Goal: Task Accomplishment & Management: Complete application form

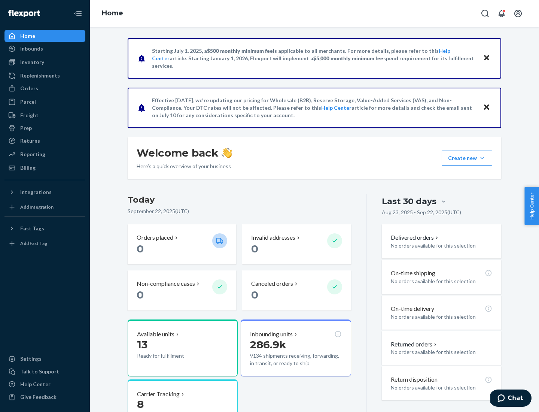
click at [482, 158] on button "Create new Create new inbound Create new order Create new product" at bounding box center [467, 158] width 51 height 15
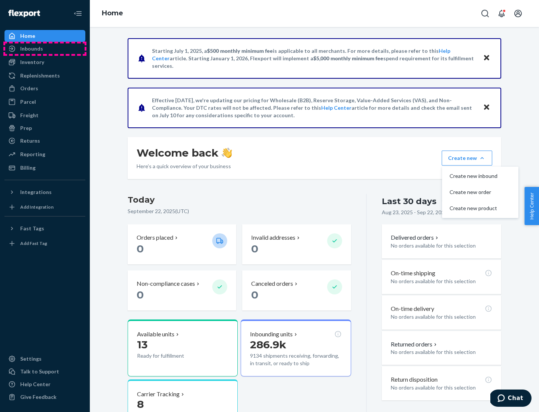
click at [45, 49] on div "Inbounds" at bounding box center [44, 48] width 79 height 10
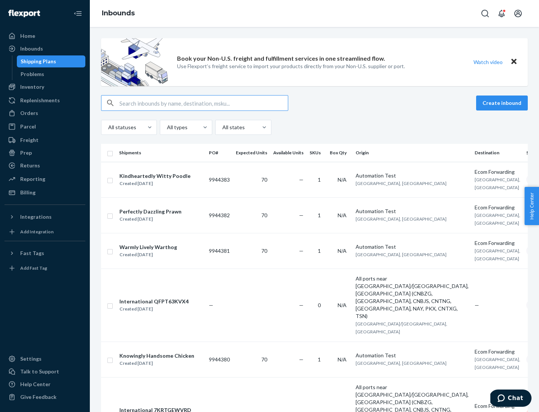
click at [503, 103] on button "Create inbound" at bounding box center [502, 102] width 52 height 15
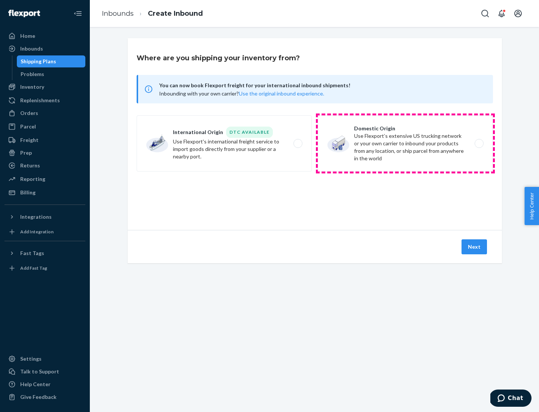
click at [405, 143] on label "Domestic Origin Use Flexport’s extensive US trucking network or your own carrie…" at bounding box center [405, 143] width 175 height 56
click at [479, 143] on input "Domestic Origin Use Flexport’s extensive US trucking network or your own carrie…" at bounding box center [481, 143] width 5 height 5
radio input "true"
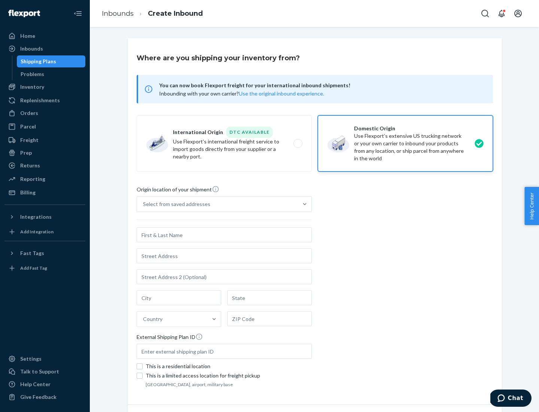
click at [218, 204] on div "Select from saved addresses" at bounding box center [217, 204] width 161 height 15
click at [144, 204] on input "Select from saved addresses" at bounding box center [143, 203] width 1 height 7
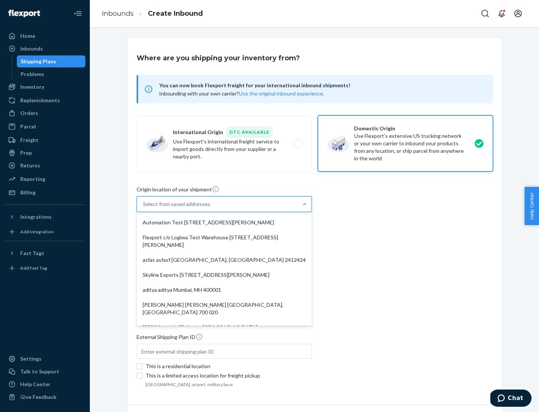
scroll to position [3, 0]
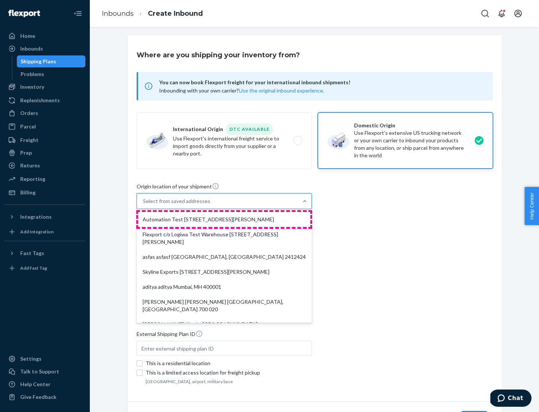
click at [224, 219] on div "Automation Test [STREET_ADDRESS][PERSON_NAME]" at bounding box center [224, 219] width 172 height 15
click at [144, 205] on input "option Automation Test [STREET_ADDRESS][PERSON_NAME]. 9 results available. Use …" at bounding box center [143, 200] width 1 height 7
type input "Automation Test"
type input "9th Floor"
type input "[GEOGRAPHIC_DATA]"
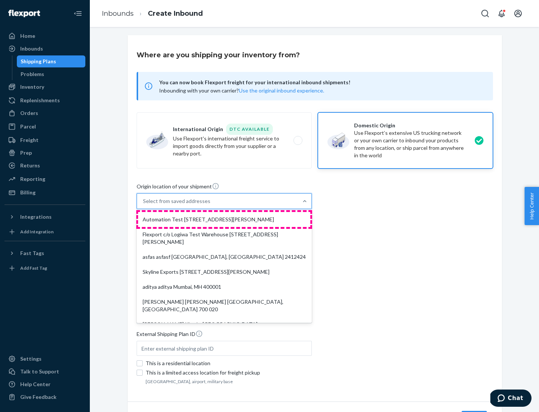
type input "CA"
type input "94104"
type input "[STREET_ADDRESS][PERSON_NAME]"
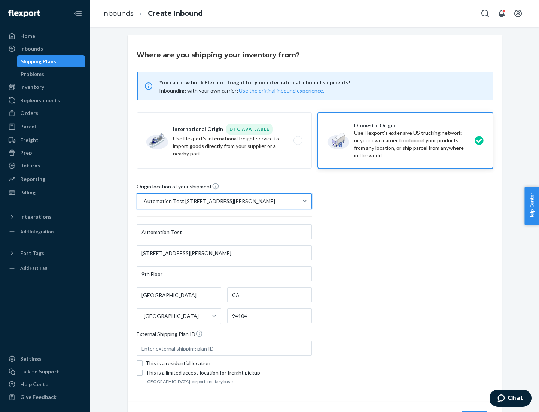
scroll to position [44, 0]
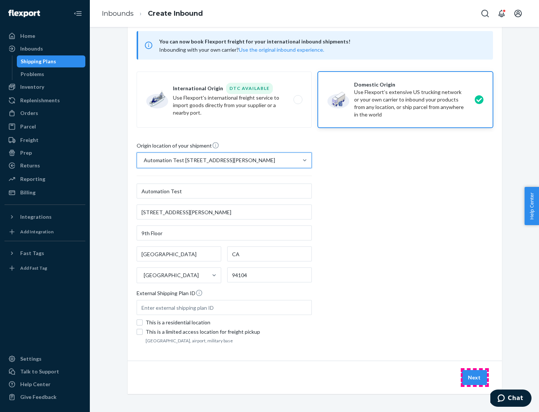
click at [475, 377] on button "Next" at bounding box center [474, 377] width 25 height 15
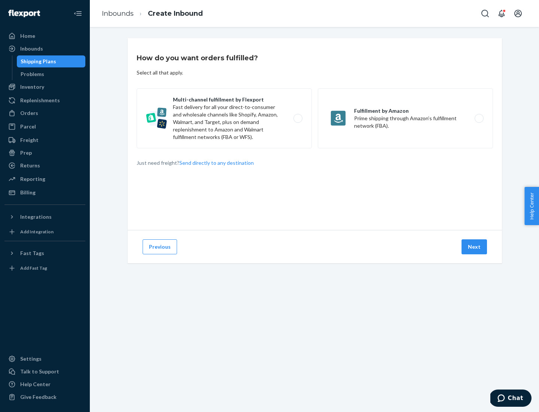
click at [224, 118] on label "Multi-channel fulfillment by Flexport Fast delivery for all your direct-to-cons…" at bounding box center [224, 118] width 175 height 60
click at [298, 118] on input "Multi-channel fulfillment by Flexport Fast delivery for all your direct-to-cons…" at bounding box center [300, 118] width 5 height 5
radio input "true"
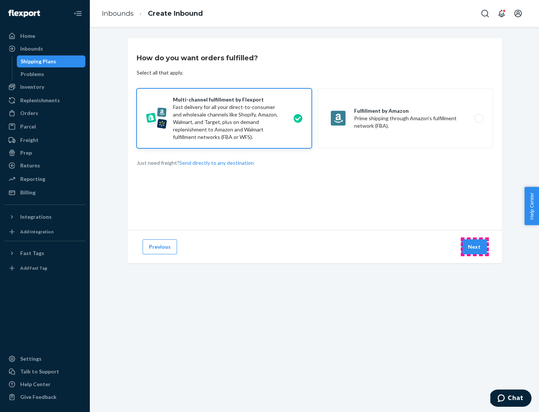
click at [475, 247] on button "Next" at bounding box center [474, 246] width 25 height 15
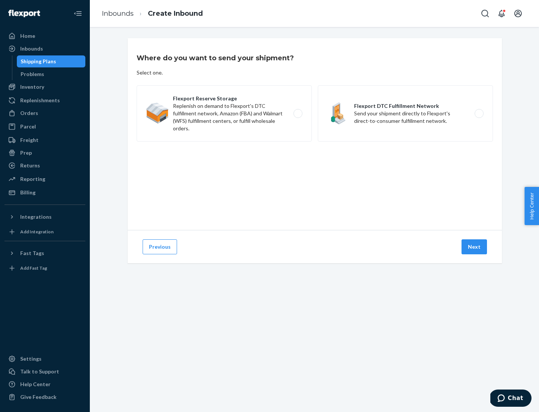
click at [405, 113] on label "Flexport DTC Fulfillment Network Send your shipment directly to Flexport's dire…" at bounding box center [405, 113] width 175 height 56
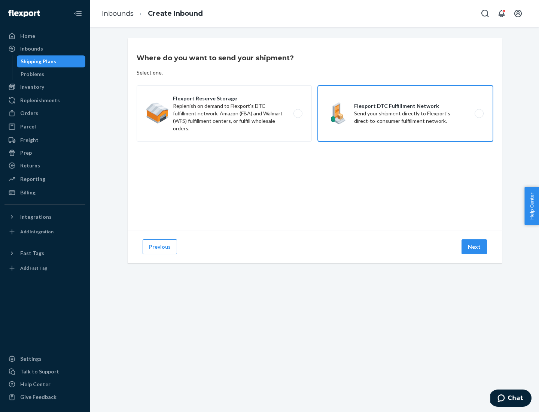
click at [479, 113] on input "Flexport DTC Fulfillment Network Send your shipment directly to Flexport's dire…" at bounding box center [481, 113] width 5 height 5
radio input "true"
click at [475, 247] on button "Next" at bounding box center [474, 246] width 25 height 15
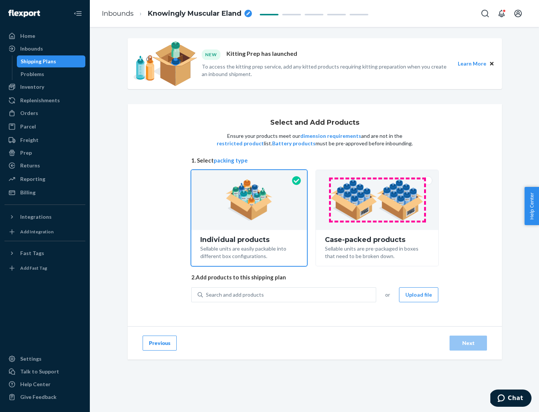
click at [377, 200] on img at bounding box center [377, 199] width 93 height 41
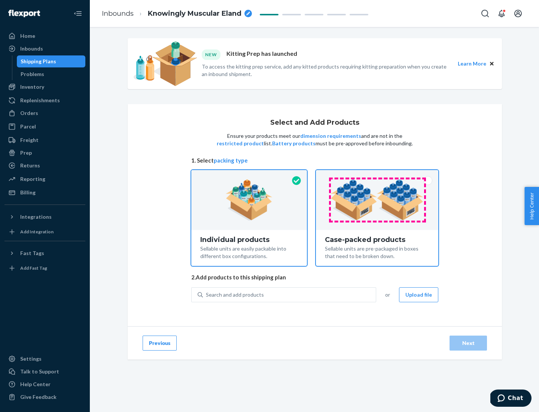
click at [377, 175] on input "Case-packed products Sellable units are pre-packaged in boxes that need to be b…" at bounding box center [377, 172] width 5 height 5
radio input "true"
radio input "false"
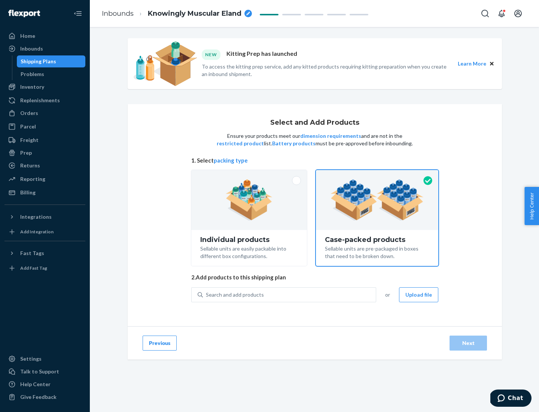
click at [290, 294] on div "Search and add products" at bounding box center [289, 294] width 173 height 13
click at [207, 294] on input "Search and add products" at bounding box center [206, 294] width 1 height 7
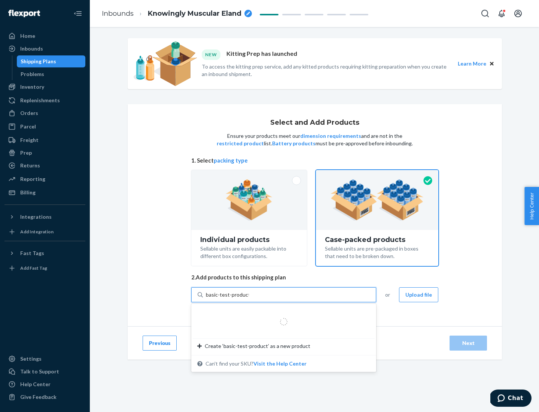
type input "basic-test-product-1"
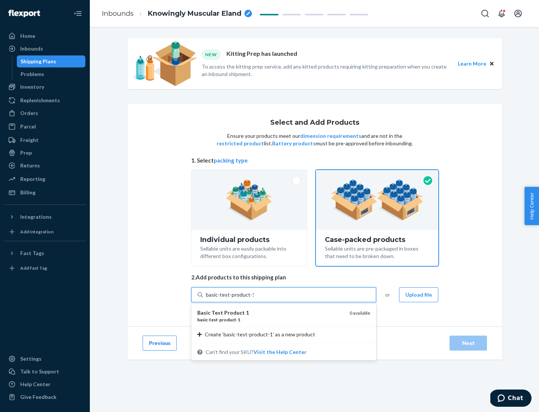
click at [271, 319] on div "basic - test - product - 1" at bounding box center [270, 319] width 146 height 6
click at [254, 298] on input "basic-test-product-1" at bounding box center [230, 294] width 48 height 7
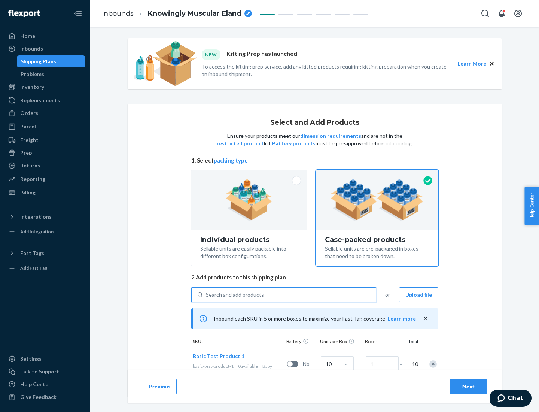
scroll to position [27, 0]
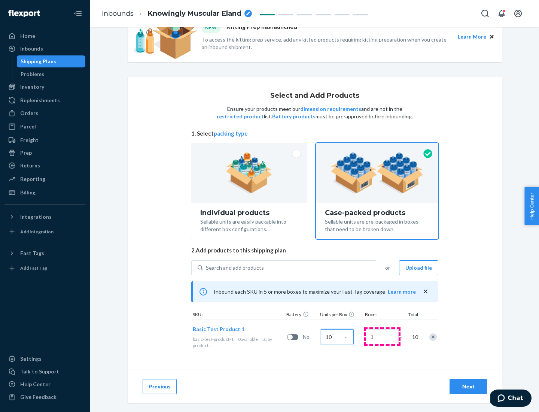
type input "10"
type input "7"
click at [468, 386] on div "Next" at bounding box center [468, 386] width 25 height 7
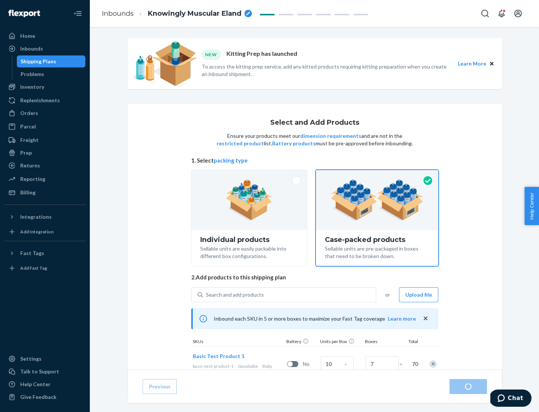
radio input "true"
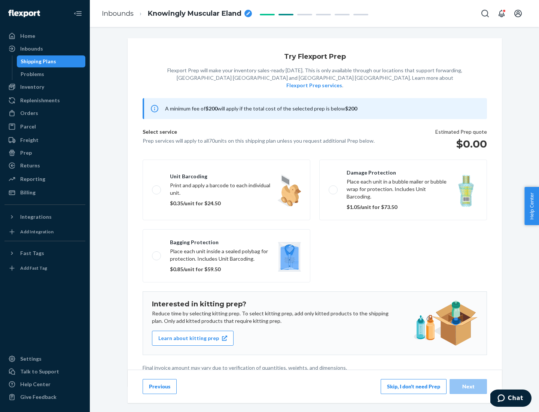
scroll to position [2, 0]
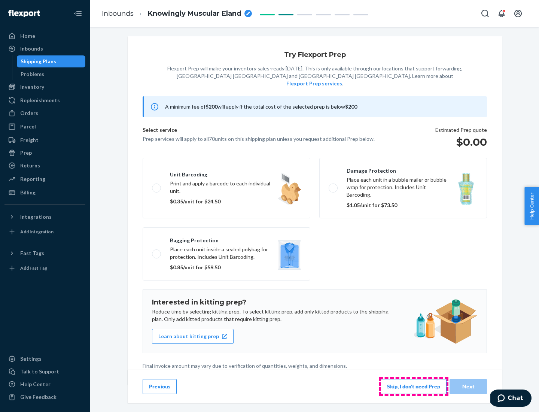
click at [414, 386] on button "Skip, I don't need Prep" at bounding box center [414, 386] width 66 height 15
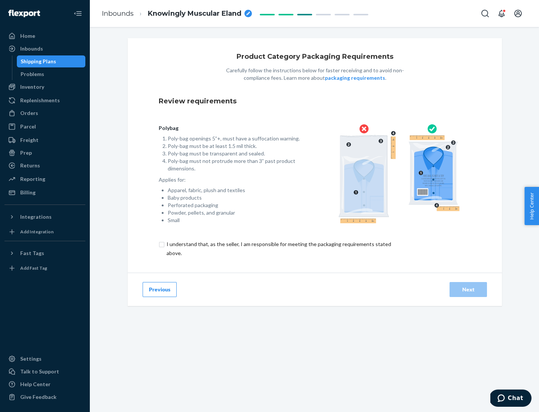
click at [278, 248] on input "checkbox" at bounding box center [283, 249] width 249 height 18
checkbox input "true"
click at [468, 289] on div "Next" at bounding box center [468, 289] width 25 height 7
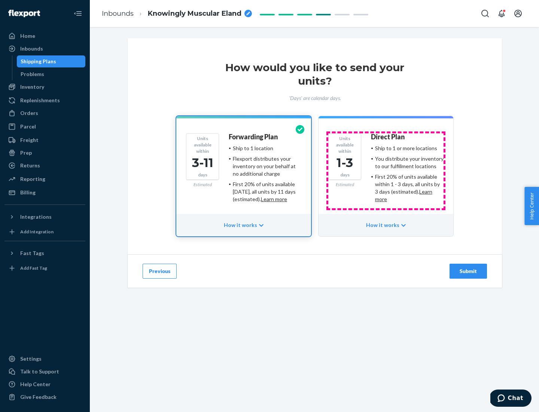
click at [386, 171] on ul "Ship to 1 or more locations You distribute your inventory to our fulfillment lo…" at bounding box center [407, 174] width 73 height 58
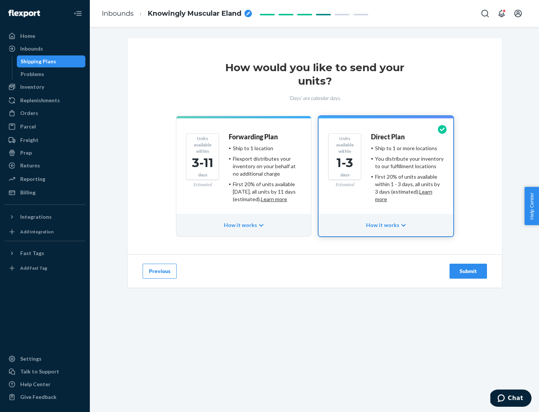
click at [468, 271] on div "Submit" at bounding box center [468, 270] width 25 height 7
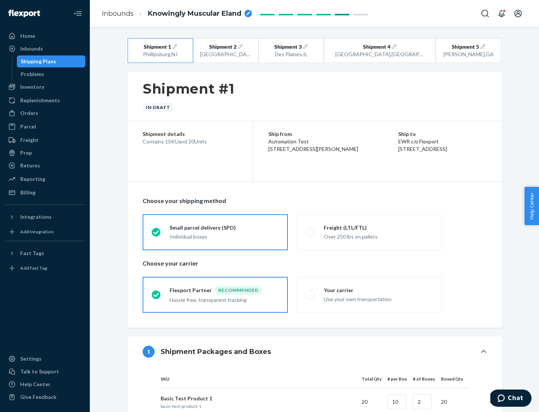
radio input "true"
radio input "false"
radio input "true"
radio input "false"
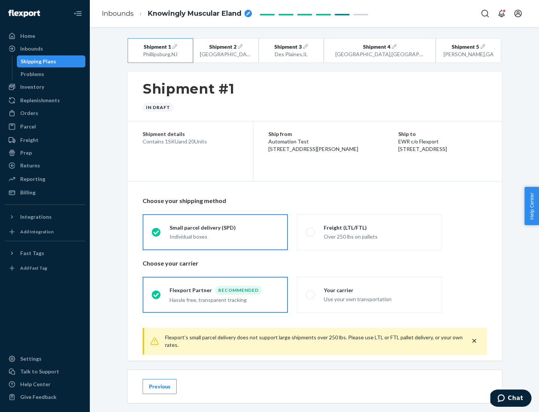
scroll to position [8, 0]
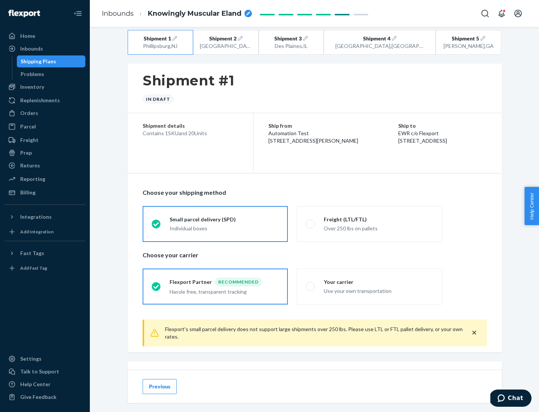
click at [379, 219] on div "Freight (LTL/FTL)" at bounding box center [378, 219] width 109 height 7
click at [311, 221] on input "Freight (LTL/FTL) Over 250 lbs on pallets" at bounding box center [308, 223] width 5 height 5
radio input "true"
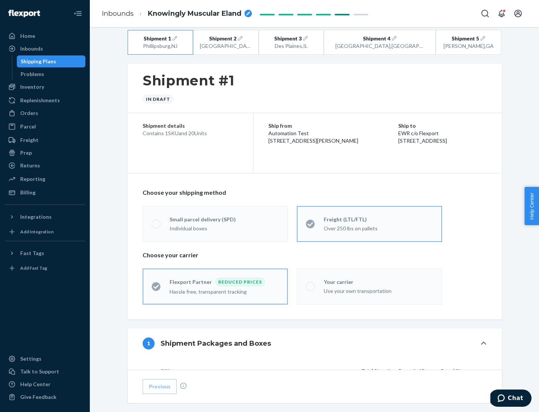
radio input "false"
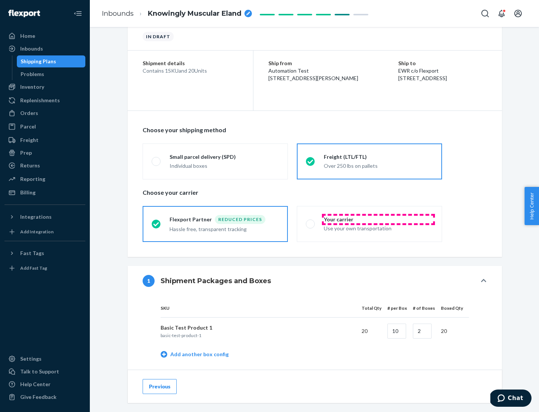
click at [379, 219] on div "Your carrier" at bounding box center [378, 219] width 109 height 7
click at [311, 221] on input "Your carrier Use your own transportation" at bounding box center [308, 223] width 5 height 5
radio input "true"
radio input "false"
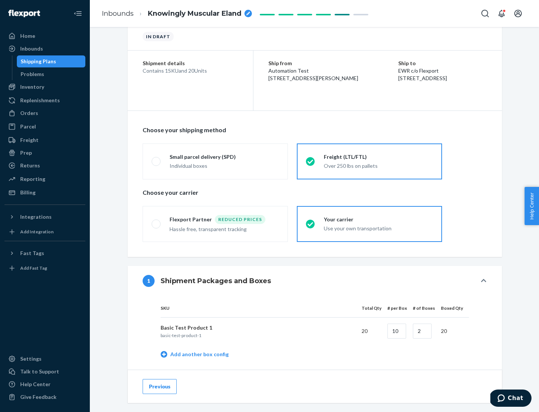
scroll to position [237, 0]
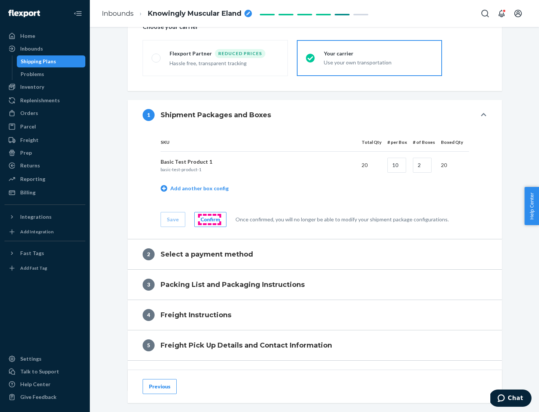
click at [209, 219] on div "Confirm" at bounding box center [210, 219] width 19 height 7
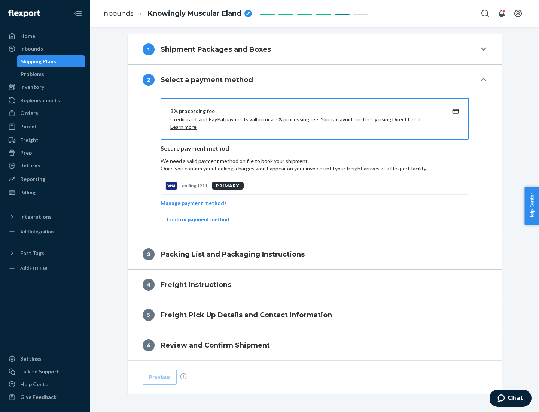
click at [197, 219] on div "Confirm payment method" at bounding box center [198, 219] width 62 height 7
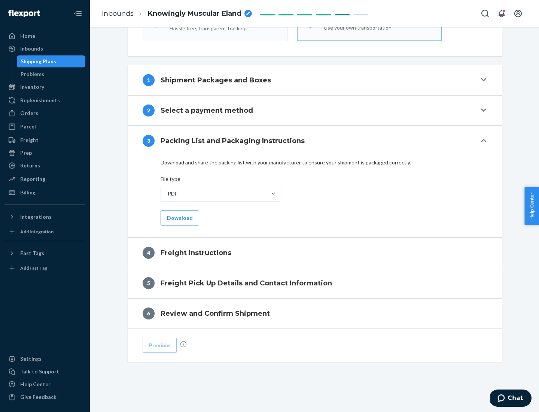
scroll to position [270, 0]
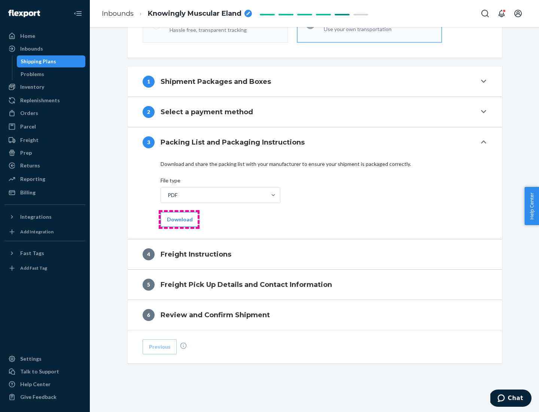
click at [179, 219] on button "Download" at bounding box center [180, 219] width 39 height 15
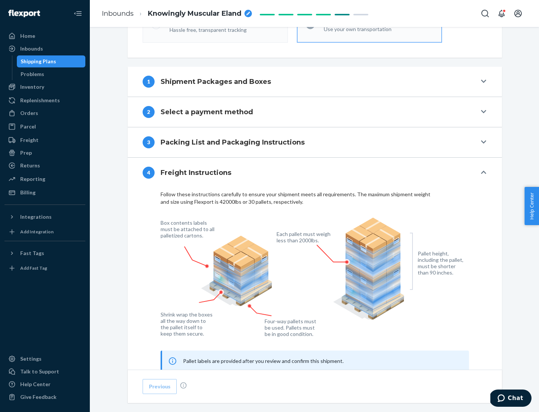
scroll to position [453, 0]
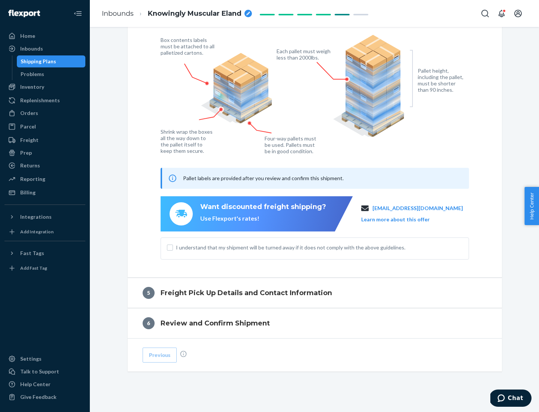
click at [405, 219] on button "Learn more about this offer" at bounding box center [395, 219] width 69 height 7
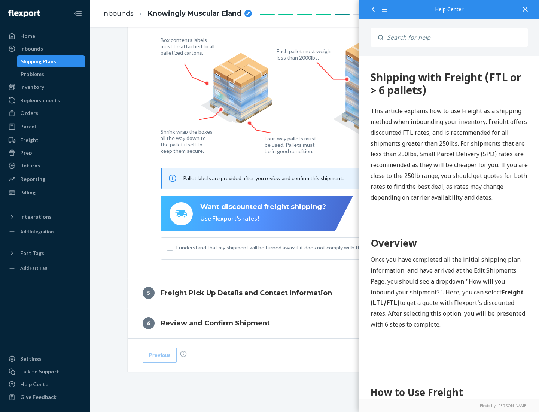
scroll to position [0, 0]
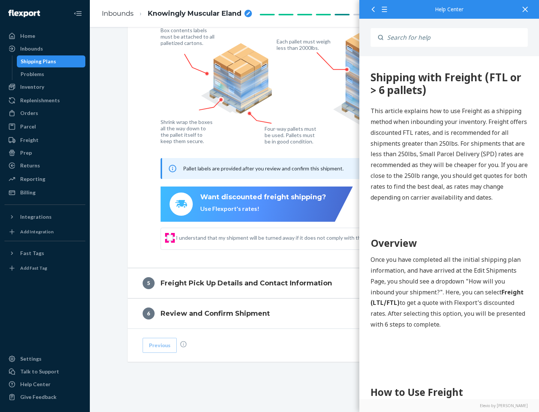
click at [170, 237] on input "I understand that my shipment will be turned away if it does not comply with th…" at bounding box center [170, 238] width 6 height 6
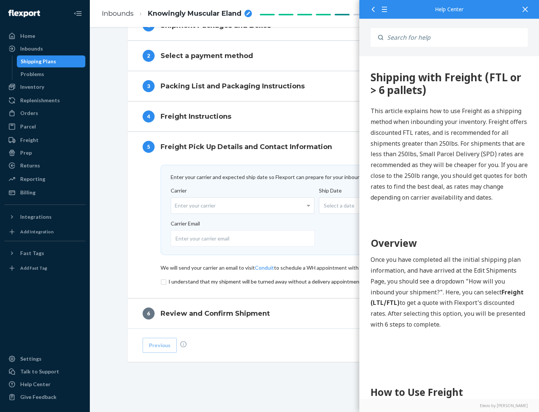
click at [315, 281] on input "checkbox" at bounding box center [315, 281] width 309 height 9
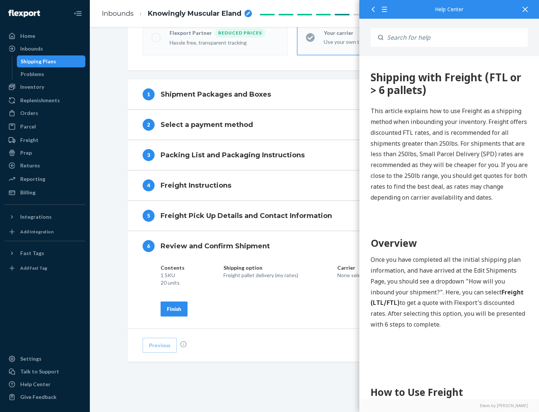
scroll to position [257, 0]
click at [174, 309] on div "Finish" at bounding box center [174, 308] width 14 height 7
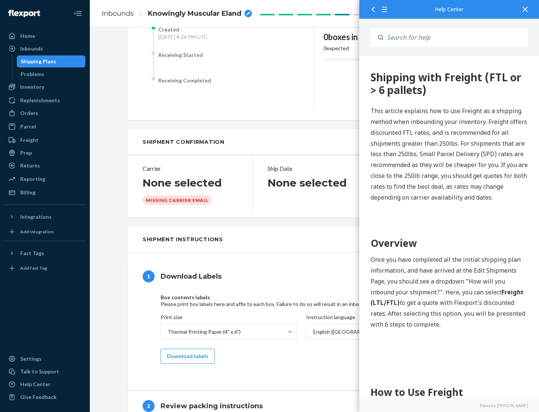
scroll to position [0, 0]
